Goal: Transaction & Acquisition: Purchase product/service

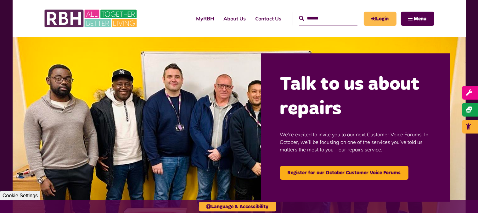
click at [388, 16] on link "Login" at bounding box center [380, 19] width 33 height 14
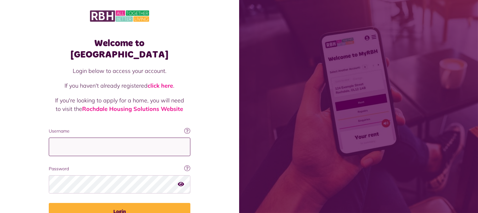
click at [70, 139] on input "Username" at bounding box center [120, 147] width 142 height 19
type input "**********"
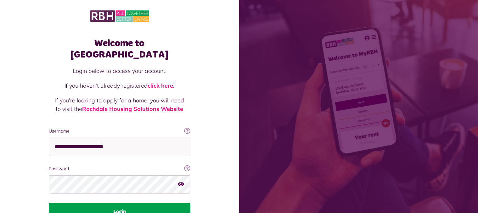
click at [95, 203] on button "Login" at bounding box center [120, 212] width 142 height 18
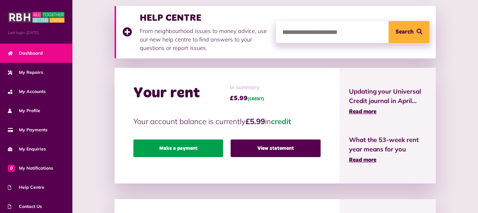
scroll to position [94, 0]
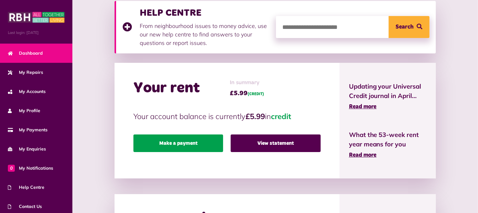
click at [213, 142] on link "Make a payment" at bounding box center [178, 144] width 90 height 18
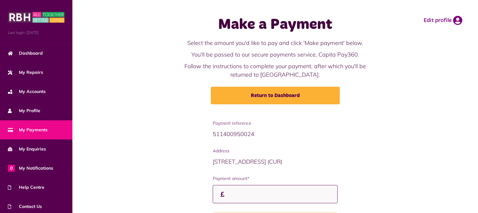
click at [238, 191] on input "Payment amount*" at bounding box center [275, 194] width 125 height 19
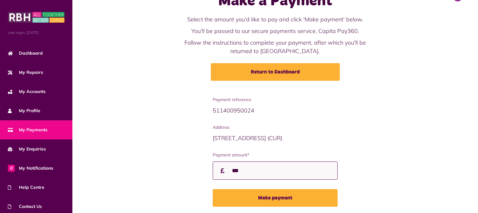
scroll to position [45, 0]
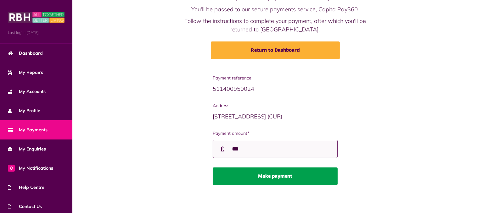
type input "***"
click at [267, 172] on button "Make payment" at bounding box center [275, 177] width 125 height 18
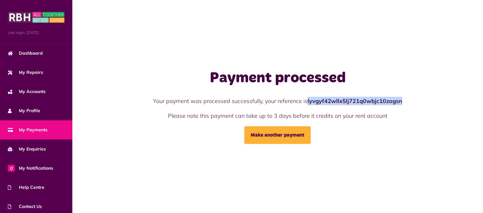
drag, startPoint x: 307, startPoint y: 100, endPoint x: 398, endPoint y: 101, distance: 90.6
click at [403, 101] on p "Your payment was processed successfully, your reference is lyvgyf42wllx5lj721q0…" at bounding box center [278, 101] width 280 height 8
copy strong "lyvgyf42wllx5lj721q0wbjc10zogsn"
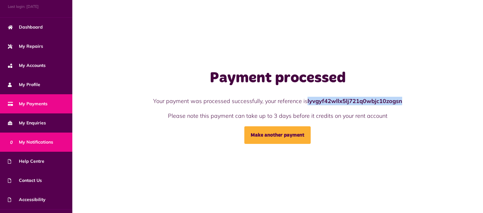
scroll to position [41, 0]
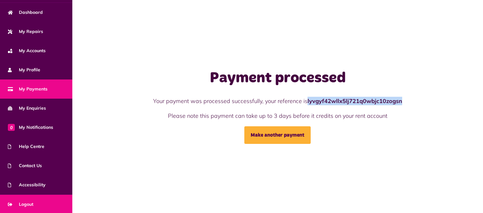
click at [37, 197] on link "Logout" at bounding box center [36, 204] width 72 height 19
